Goal: Unclear

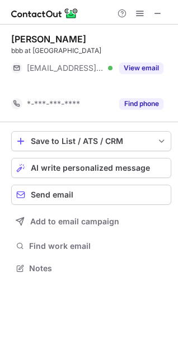
scroll to position [243, 178]
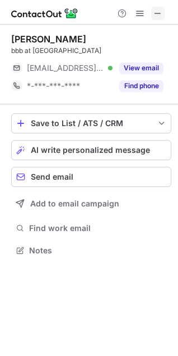
click at [157, 16] on span at bounding box center [157, 13] width 9 height 9
